Goal: Transaction & Acquisition: Purchase product/service

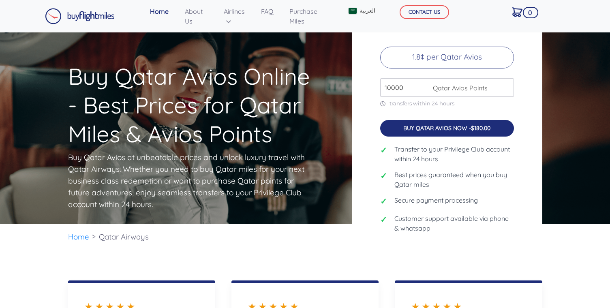
click at [448, 129] on button "BUY QATAR AVIOS NOW - $180.00" at bounding box center [447, 128] width 134 height 17
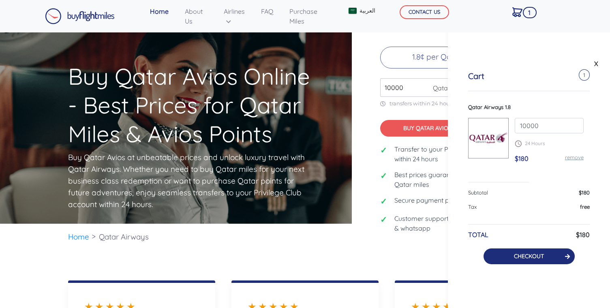
click at [523, 257] on link "CHECKOUT" at bounding box center [529, 256] width 30 height 7
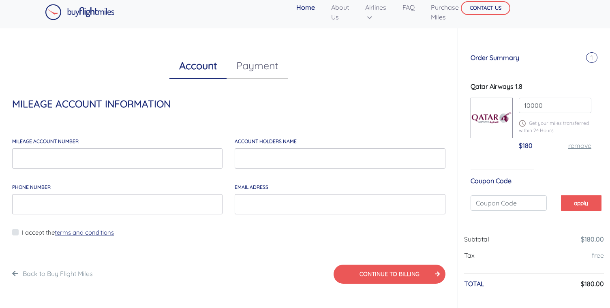
scroll to position [11, 0]
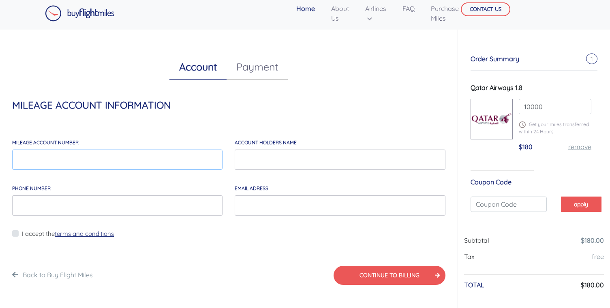
click at [54, 163] on input "MILEAGE account number" at bounding box center [117, 160] width 210 height 20
type input "1219829832"
type input "akf skdjf"
type input "3158859958"
type input "sdkfjsdkfjskdjf@gmail.com"
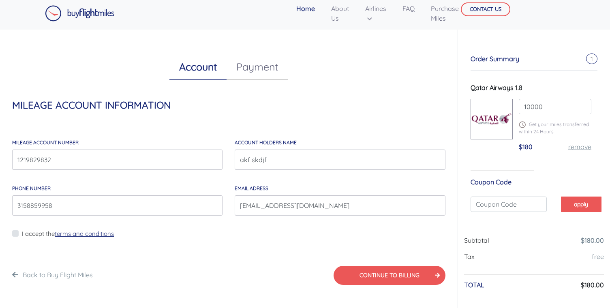
click at [22, 236] on label "I accept the terms and conditions" at bounding box center [68, 234] width 92 height 9
click at [22, 236] on input "I accept the terms and conditions" at bounding box center [24, 239] width 5 height 20
checkbox input "true"
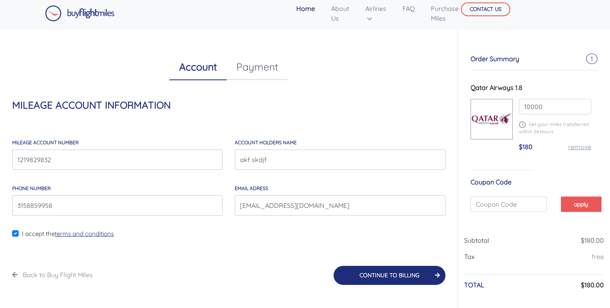
click at [364, 269] on button "CONTINUE TO BILLING" at bounding box center [390, 275] width 112 height 19
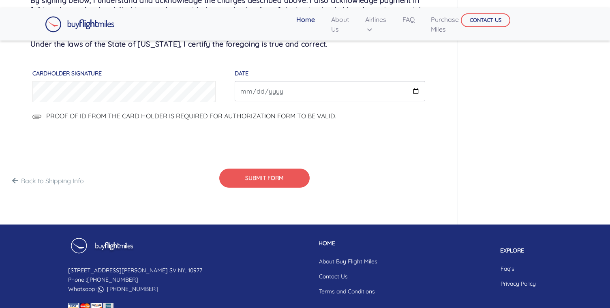
scroll to position [578, 0]
